Goal: Navigation & Orientation: Go to known website

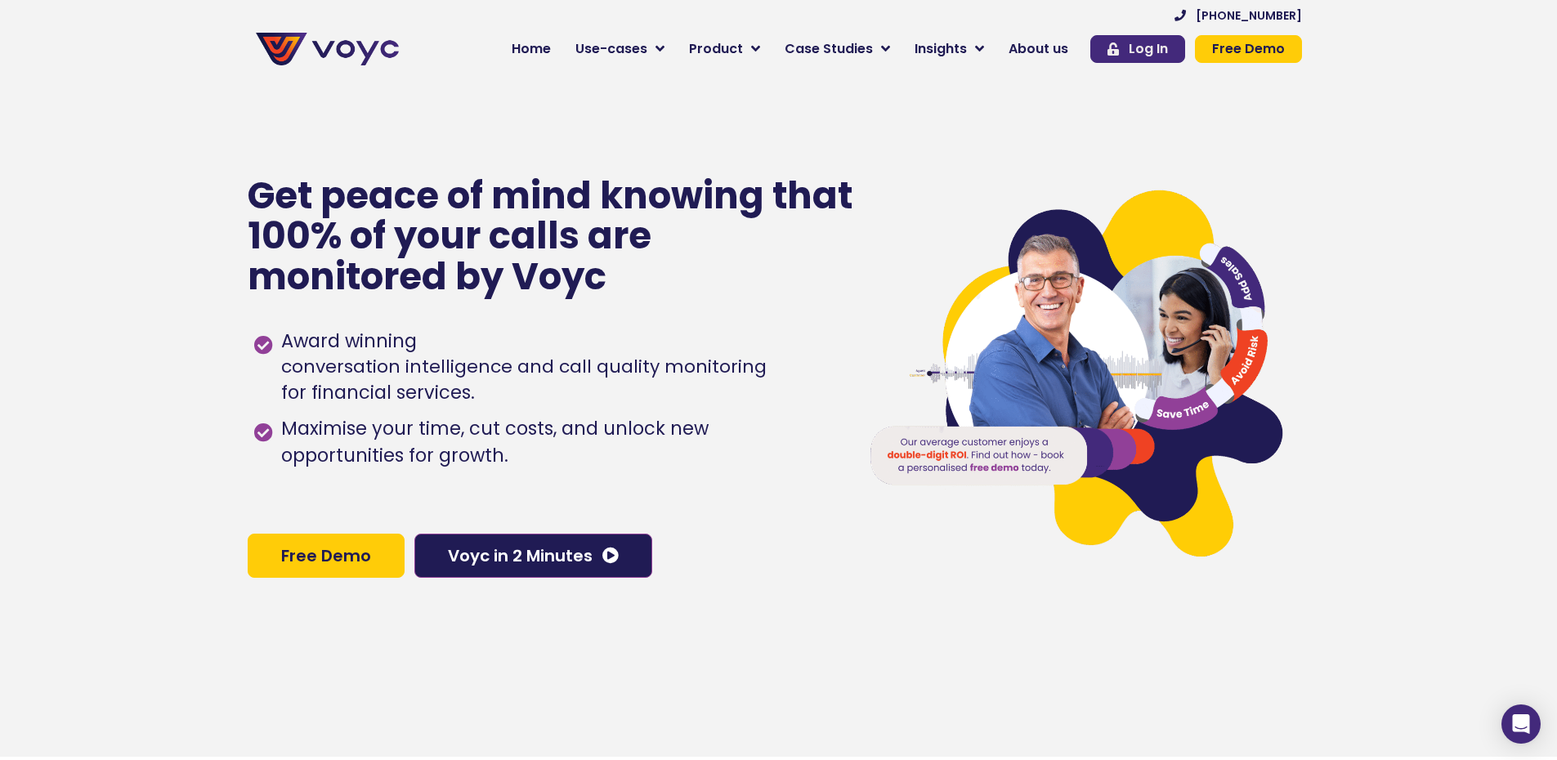
drag, startPoint x: 1151, startPoint y: 65, endPoint x: 1147, endPoint y: 47, distance: 17.6
click at [1147, 47] on span "Log In" at bounding box center [1148, 48] width 39 height 13
click at [1111, 49] on link "Log In" at bounding box center [1137, 49] width 95 height 28
